Goal: Find specific page/section: Find specific page/section

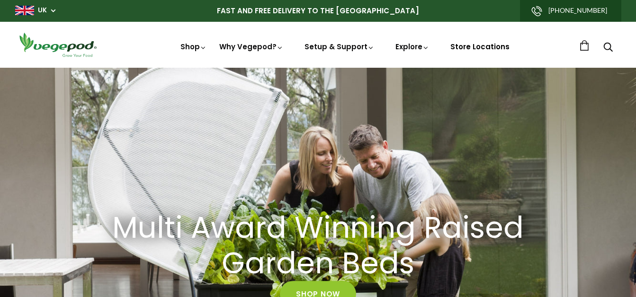
click at [478, 48] on link "Store Locations" at bounding box center [480, 47] width 59 height 10
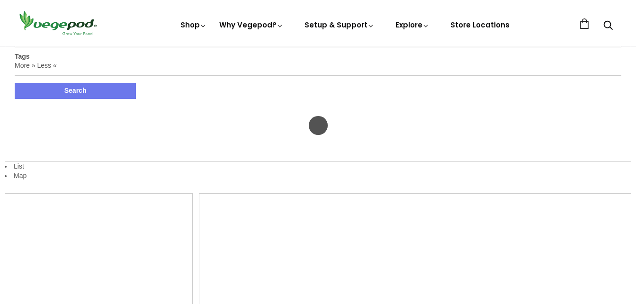
select select "m"
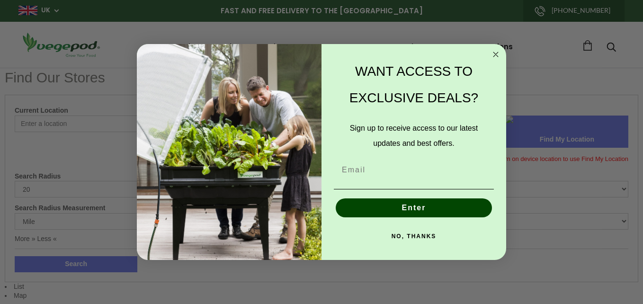
drag, startPoint x: 495, startPoint y: 53, endPoint x: 488, endPoint y: 52, distance: 7.1
click at [495, 52] on circle "Close dialog" at bounding box center [496, 54] width 11 height 11
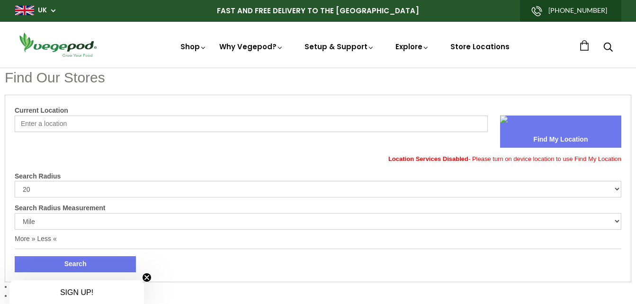
click at [63, 44] on img at bounding box center [57, 44] width 85 height 27
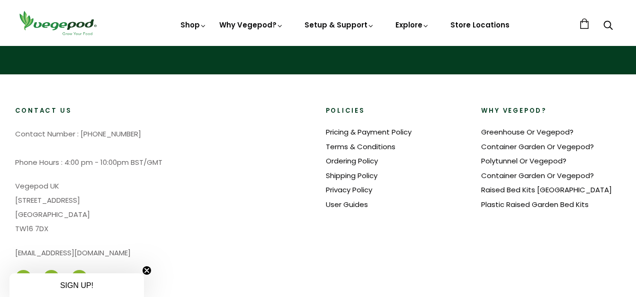
scroll to position [0, 151]
